Goal: Information Seeking & Learning: Learn about a topic

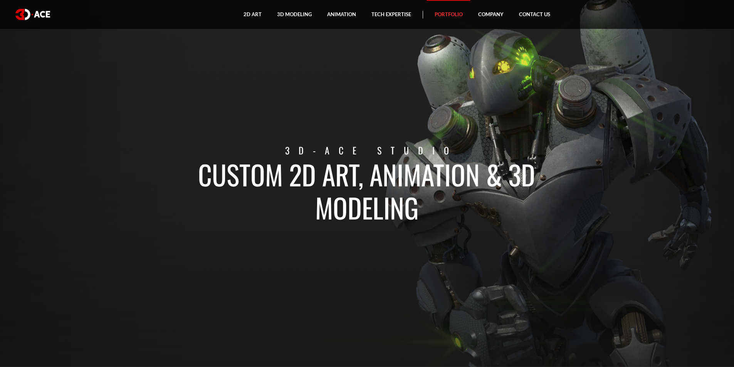
click at [438, 17] on link "Portfolio" at bounding box center [449, 14] width 44 height 29
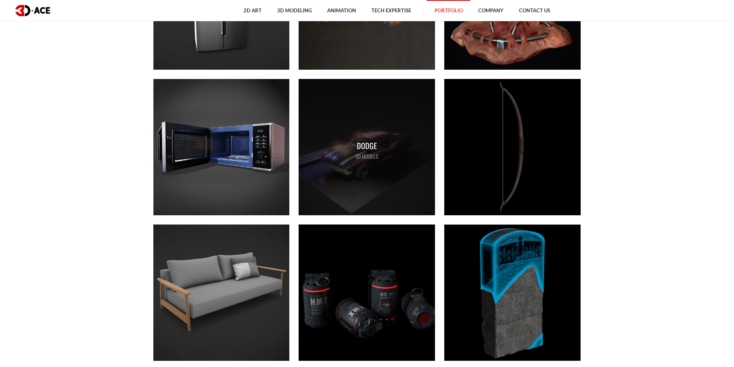
scroll to position [2311, 0]
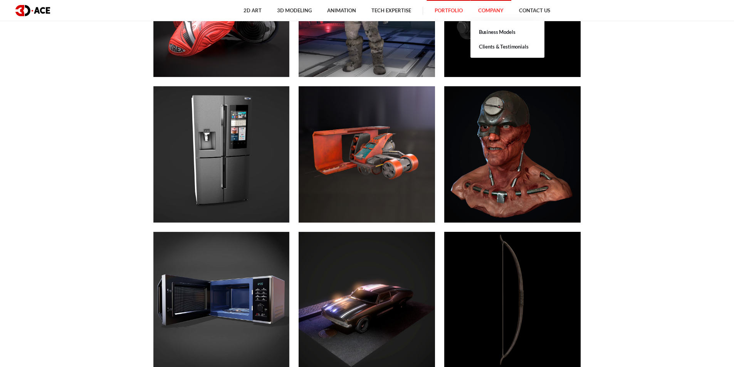
click at [504, 12] on link "Company" at bounding box center [490, 10] width 41 height 21
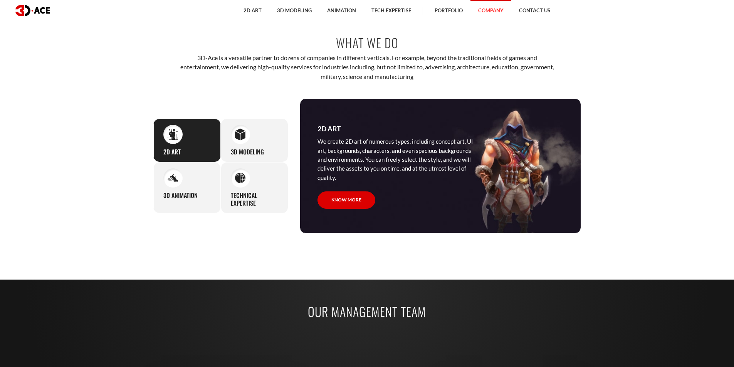
scroll to position [655, 0]
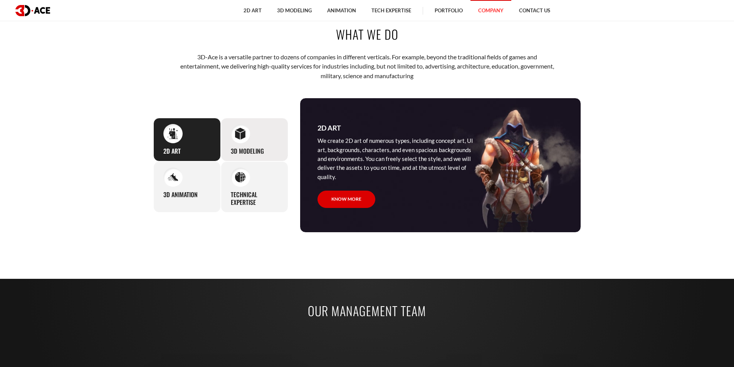
click at [245, 143] on div "3D Modeling Our studio can easily supply you with professional 3D models for pr…" at bounding box center [254, 140] width 67 height 44
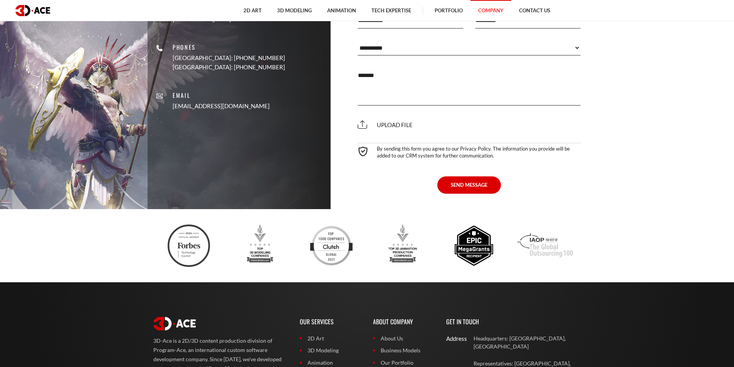
scroll to position [2004, 0]
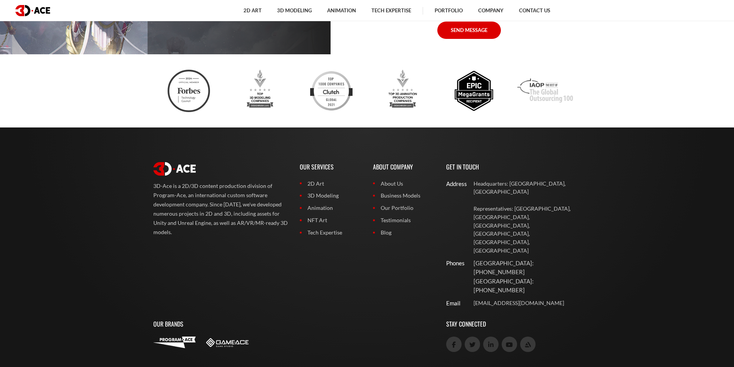
drag, startPoint x: 106, startPoint y: 63, endPoint x: 140, endPoint y: 65, distance: 34.8
click at [126, 63] on section at bounding box center [367, 90] width 734 height 73
